Goal: Information Seeking & Learning: Learn about a topic

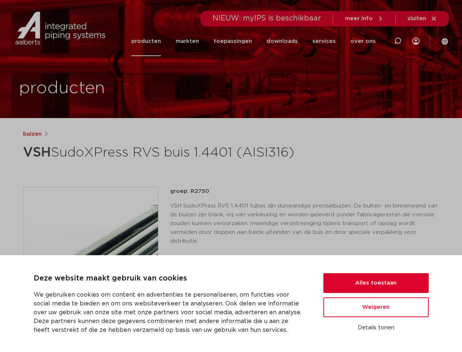
click at [231, 163] on h1 "VSH SudoXPress RVS buis 1.4401 (AISI316)" at bounding box center [160, 152] width 275 height 22
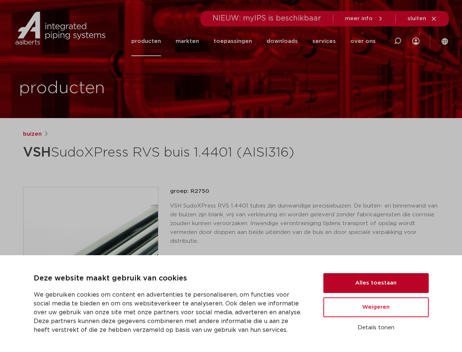
click at [376, 283] on button "Alles toestaan" at bounding box center [376, 283] width 105 height 20
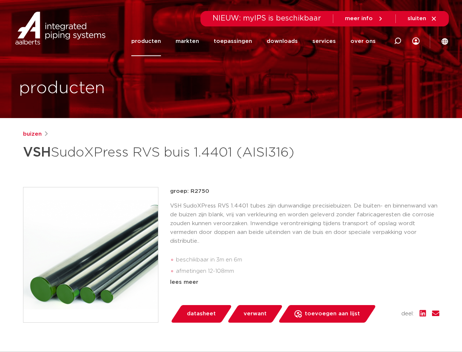
click at [376, 307] on div "groep: R2750 VSH SudoXPress RVS 1.4401 tubes zijn dunwandige precisiebuizen. De…" at bounding box center [304, 254] width 269 height 135
click at [376, 322] on div "datasheet verwant toevoegen aan lijst opslaan in my IPS verwijder uit lijst" at bounding box center [308, 314] width 264 height 18
click at [257, 41] on li "toepassingen" at bounding box center [233, 41] width 53 height 30
click at [398, 41] on icon at bounding box center [398, 41] width 9 height 9
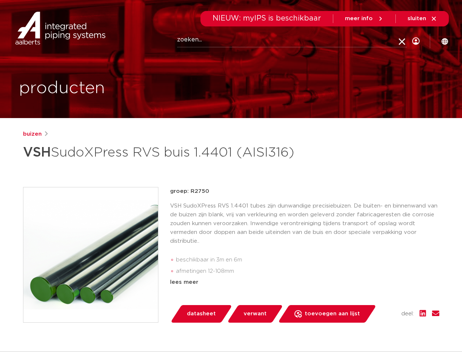
click at [423, 19] on span "sluiten" at bounding box center [417, 18] width 19 height 5
